Goal: Find specific page/section: Find specific page/section

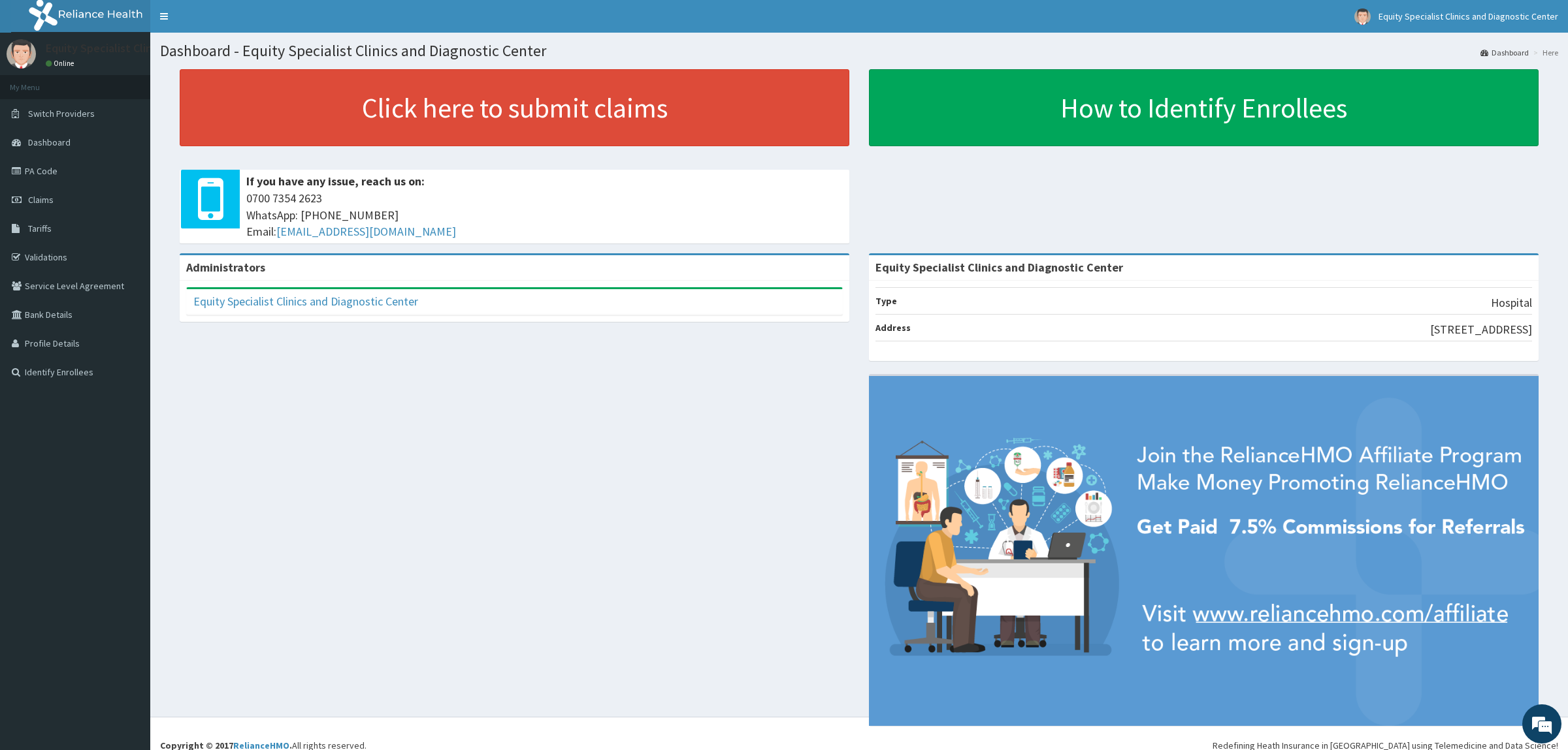
click at [43, 173] on link "PA Code" at bounding box center [75, 171] width 151 height 28
click at [51, 173] on link "PA Code" at bounding box center [75, 171] width 151 height 28
click at [65, 255] on link "Validations" at bounding box center [75, 256] width 151 height 28
click at [53, 173] on link "PA Code" at bounding box center [75, 171] width 151 height 28
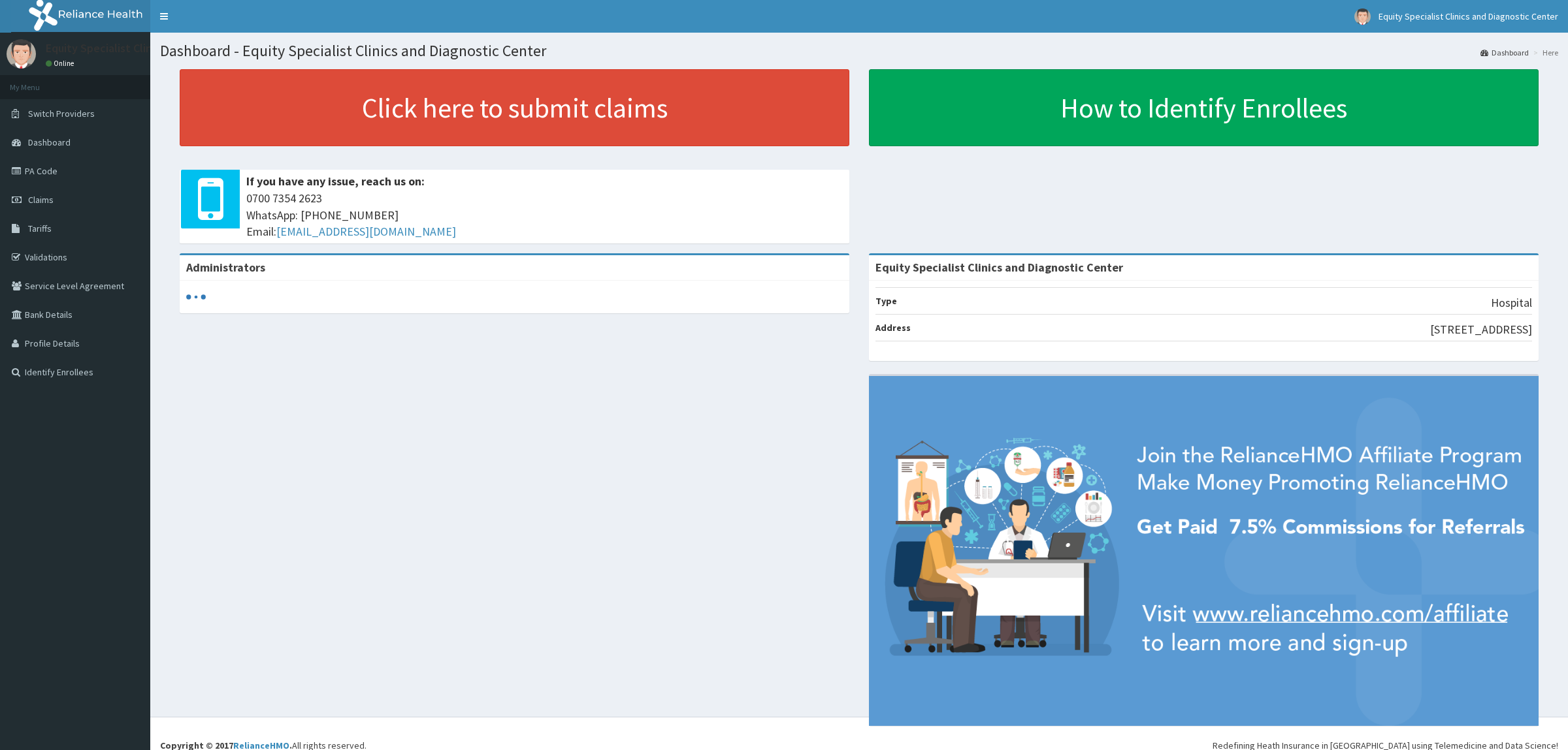
click at [46, 171] on link "PA Code" at bounding box center [75, 171] width 151 height 28
